Goal: Browse casually: Explore the website without a specific task or goal

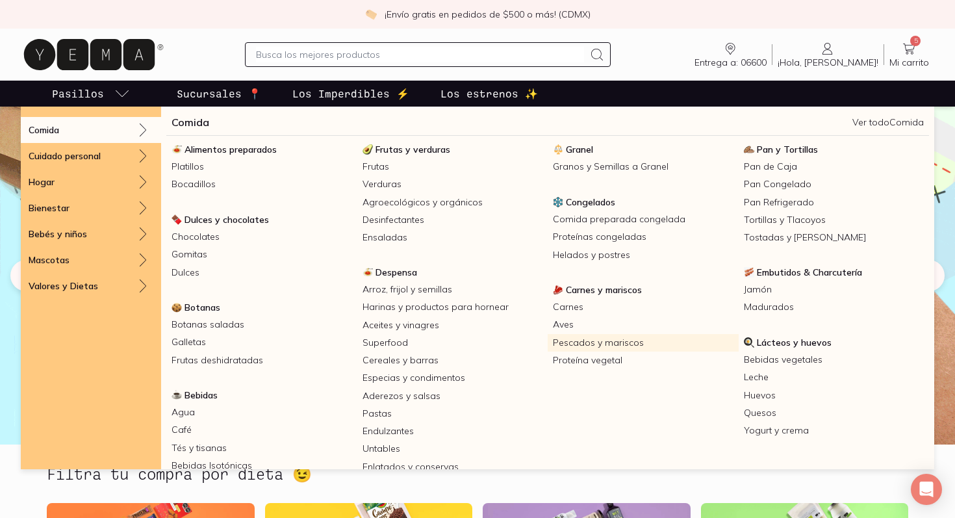
click at [591, 344] on link "Pescados y mariscos" at bounding box center [643, 343] width 191 height 18
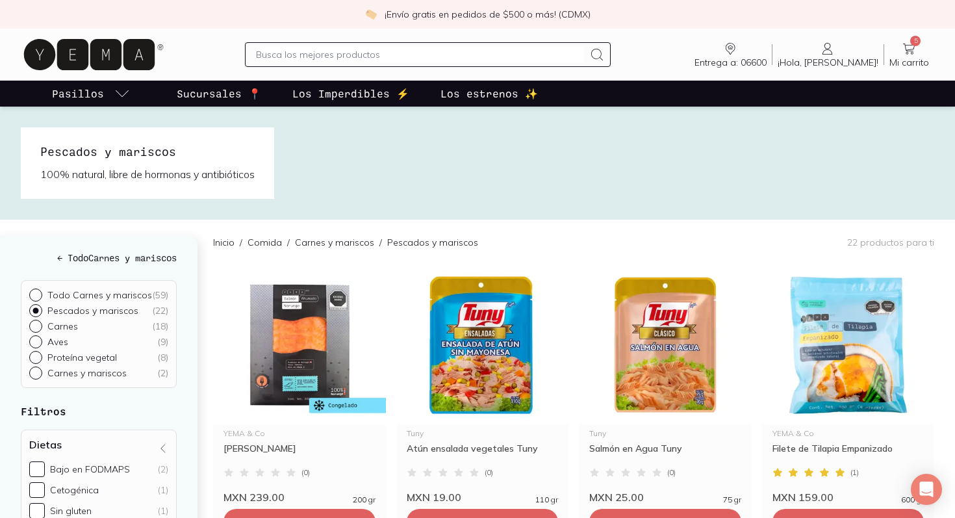
click at [913, 47] on icon at bounding box center [909, 49] width 16 height 16
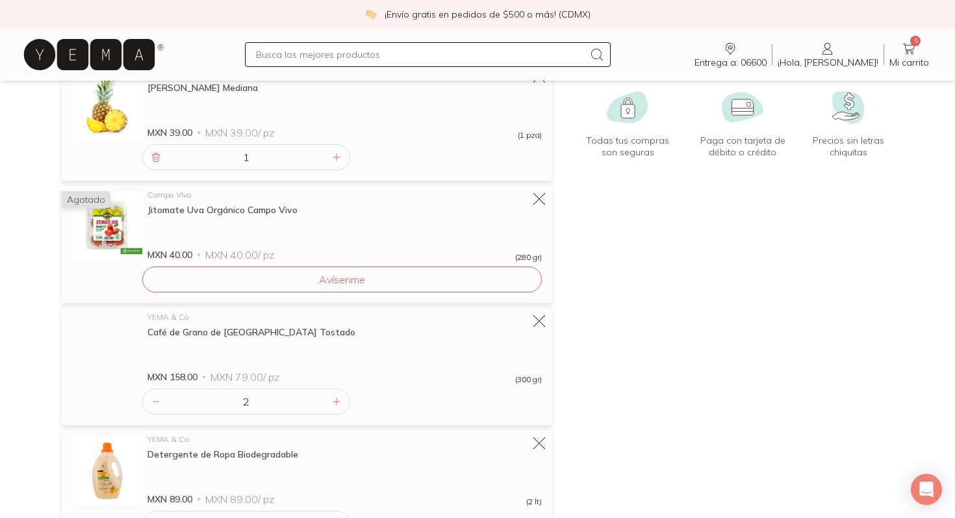
scroll to position [186, 0]
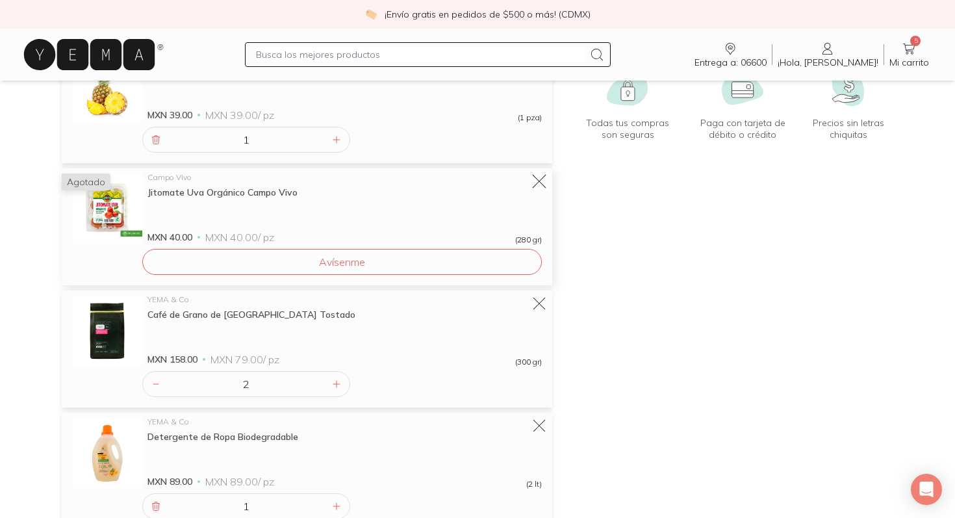
click at [537, 183] on icon at bounding box center [539, 182] width 18 height 18
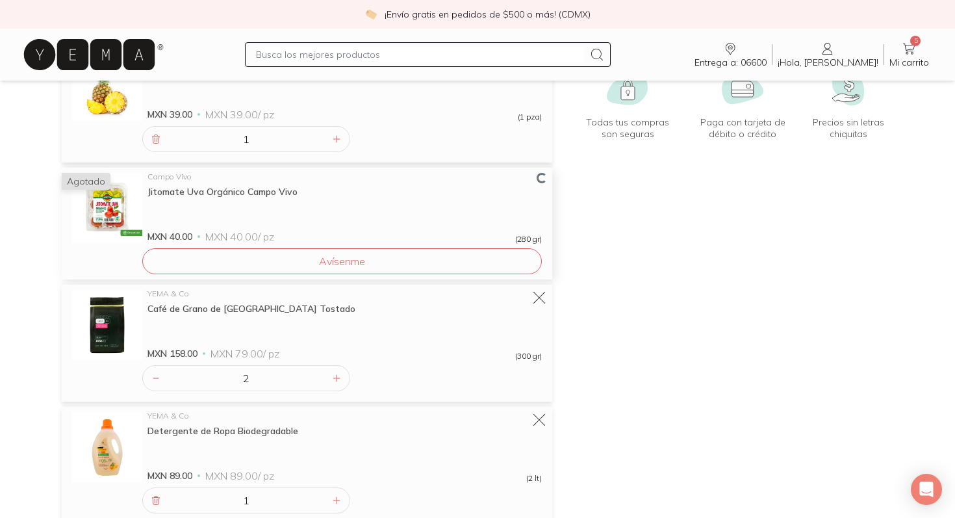
scroll to position [162, 0]
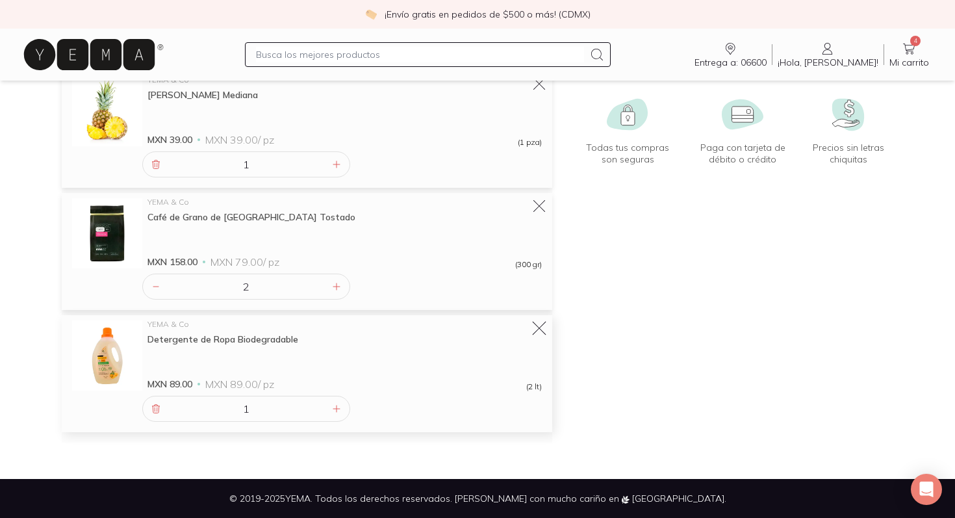
click at [537, 331] on icon at bounding box center [539, 329] width 18 height 18
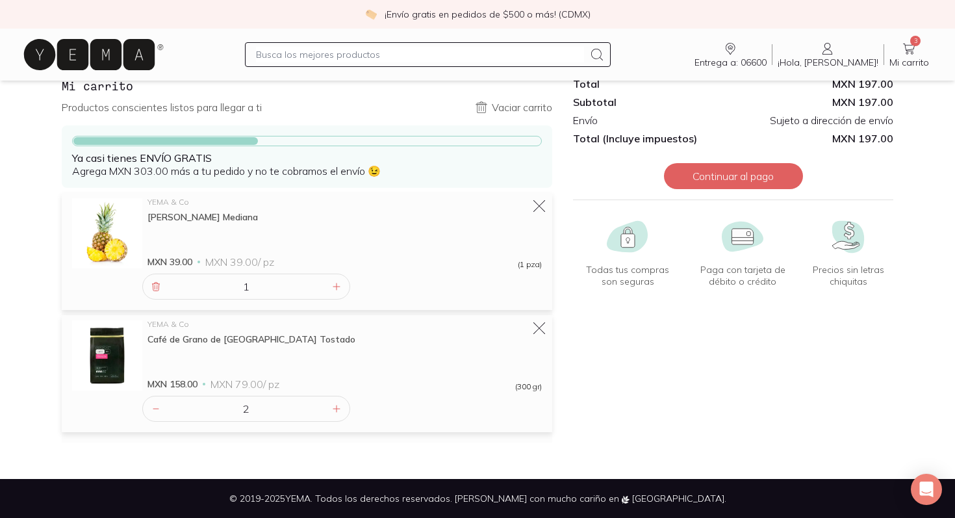
scroll to position [0, 0]
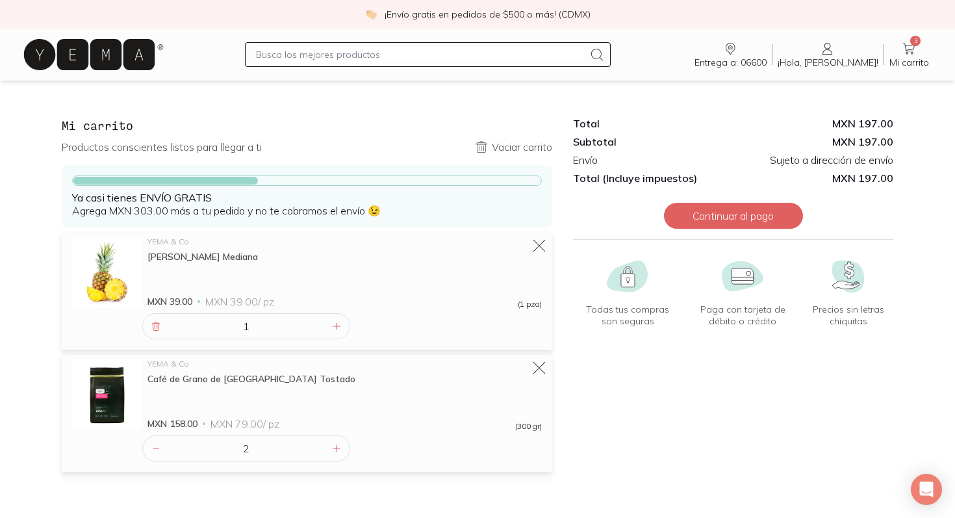
click at [112, 52] on icon at bounding box center [89, 54] width 131 height 31
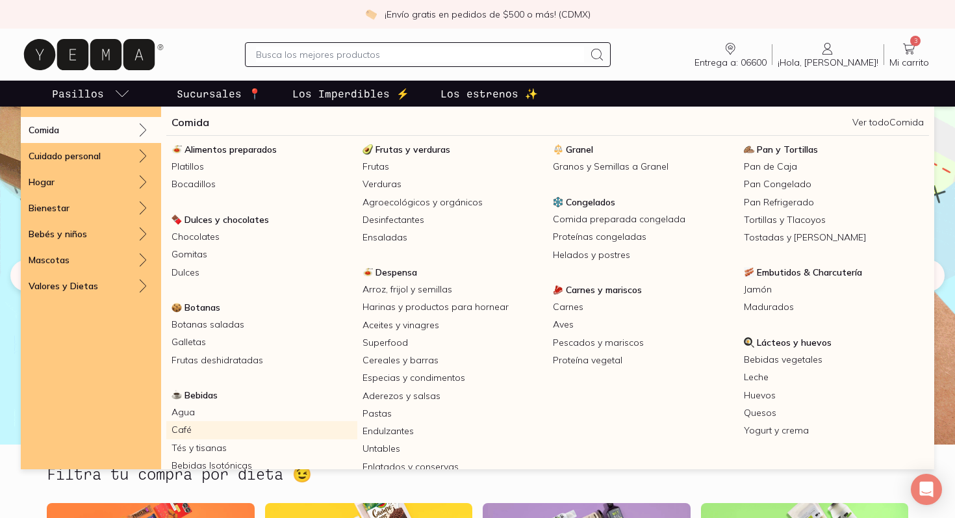
click at [184, 427] on link "Café" at bounding box center [261, 430] width 191 height 18
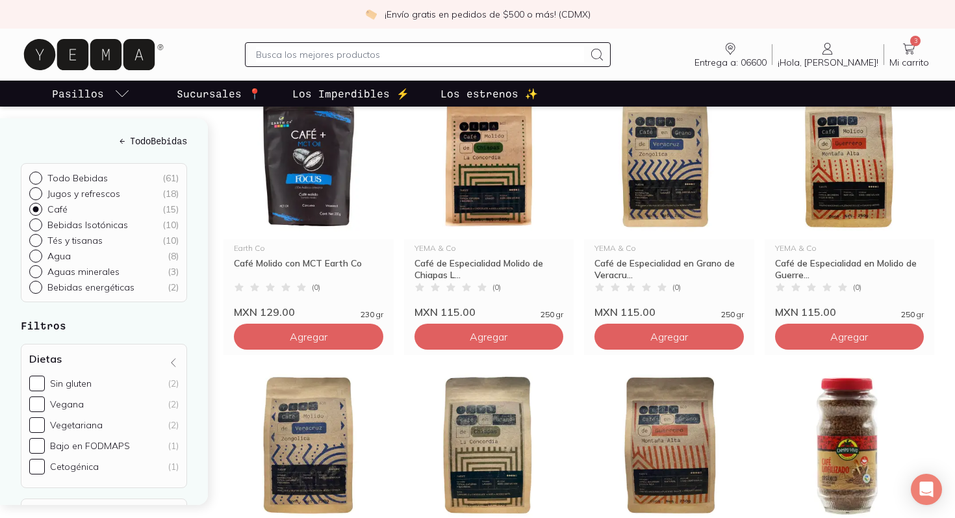
scroll to position [511, 0]
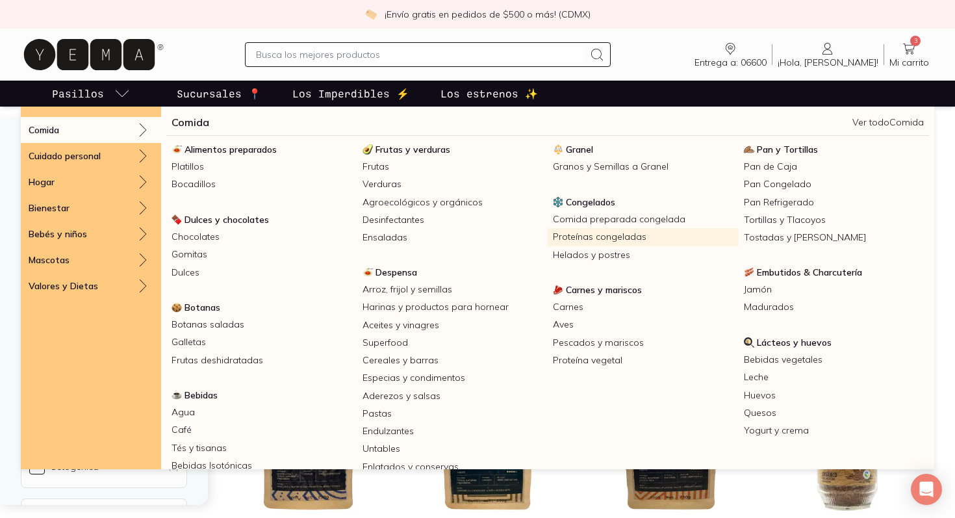
click at [584, 231] on link "Proteínas congeladas" at bounding box center [643, 237] width 191 height 18
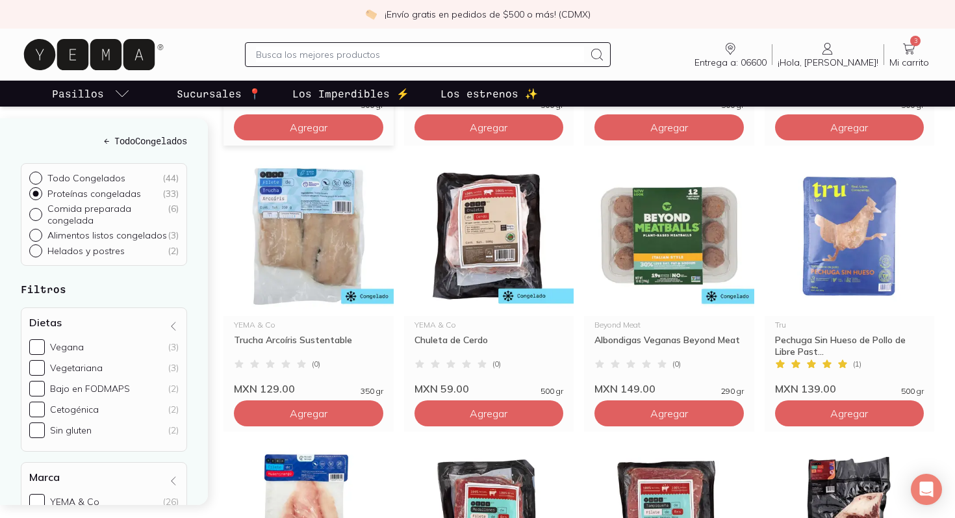
scroll to position [600, 0]
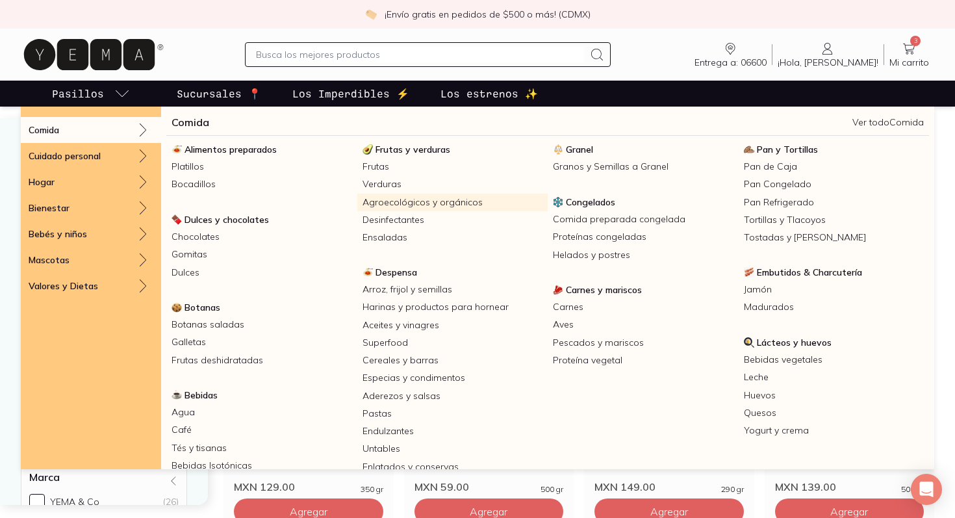
click at [396, 200] on link "Agroecológicos y orgánicos" at bounding box center [452, 203] width 191 height 18
